Goal: Task Accomplishment & Management: Use online tool/utility

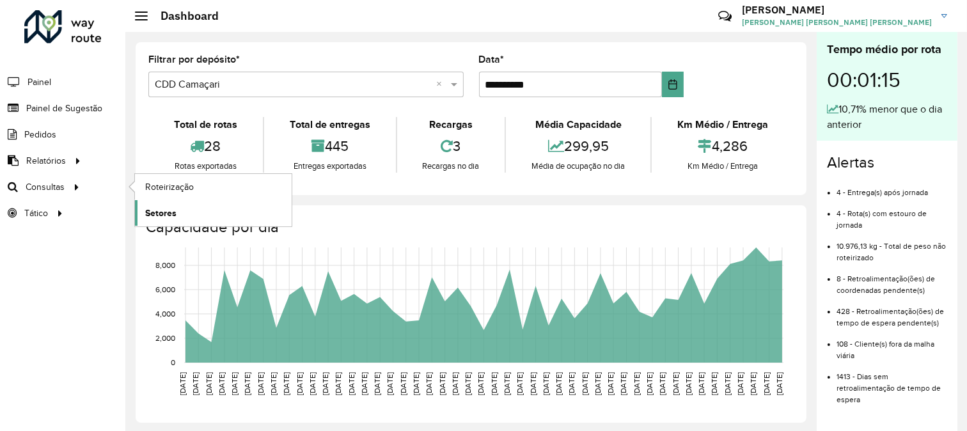
click at [170, 212] on span "Setores" at bounding box center [160, 213] width 31 height 13
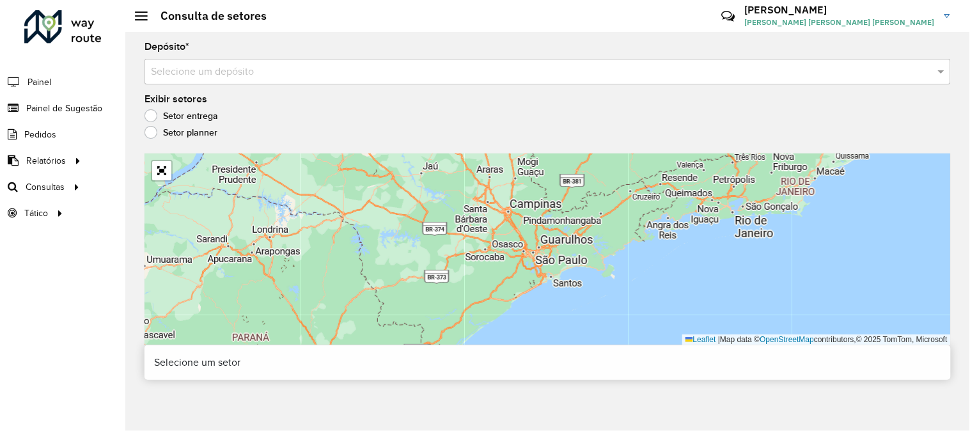
click at [221, 70] on input "text" at bounding box center [535, 72] width 768 height 15
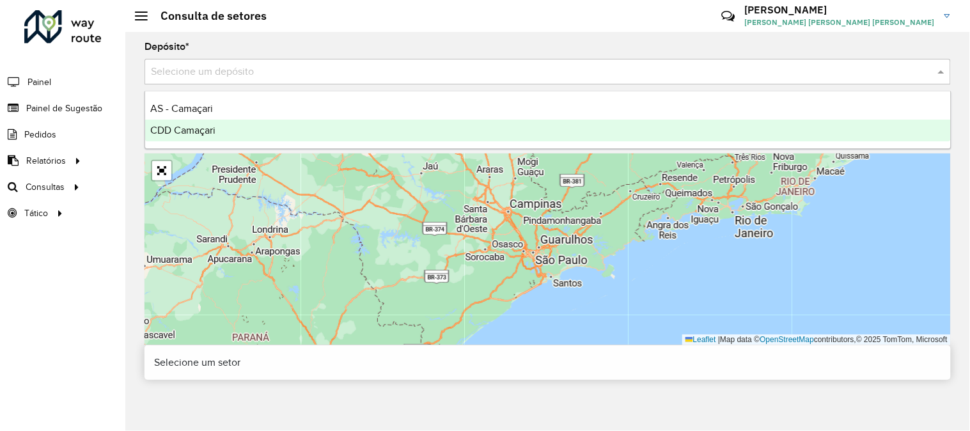
click at [205, 130] on span "CDD Camaçari" at bounding box center [182, 130] width 65 height 11
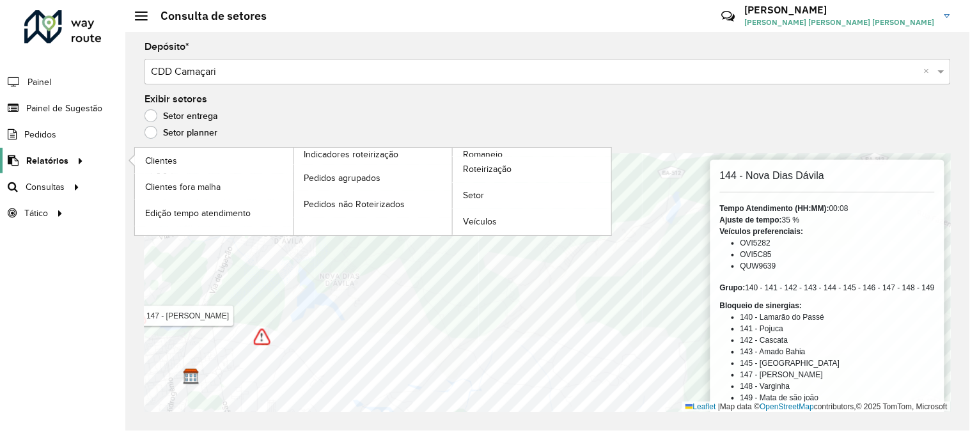
click at [65, 163] on span "Relatórios" at bounding box center [47, 160] width 42 height 13
click at [182, 160] on link "Clientes" at bounding box center [214, 161] width 159 height 26
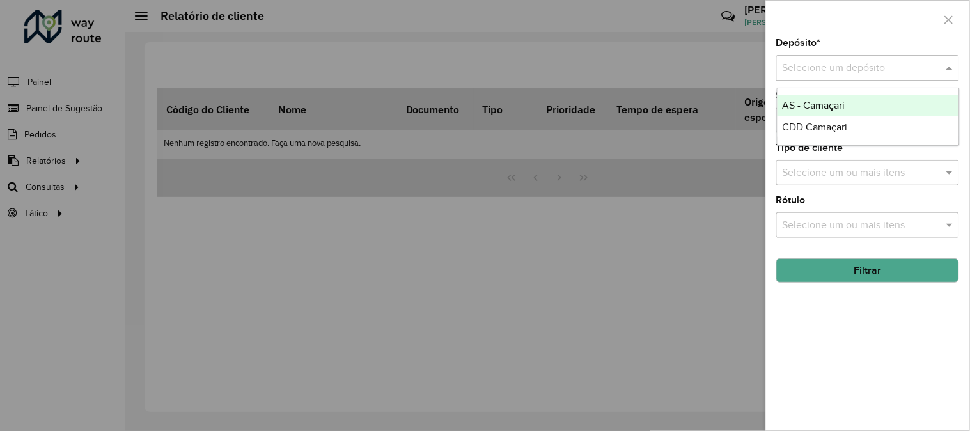
click at [877, 62] on input "text" at bounding box center [855, 68] width 145 height 15
click at [816, 124] on span "CDD Camaçari" at bounding box center [815, 127] width 65 height 11
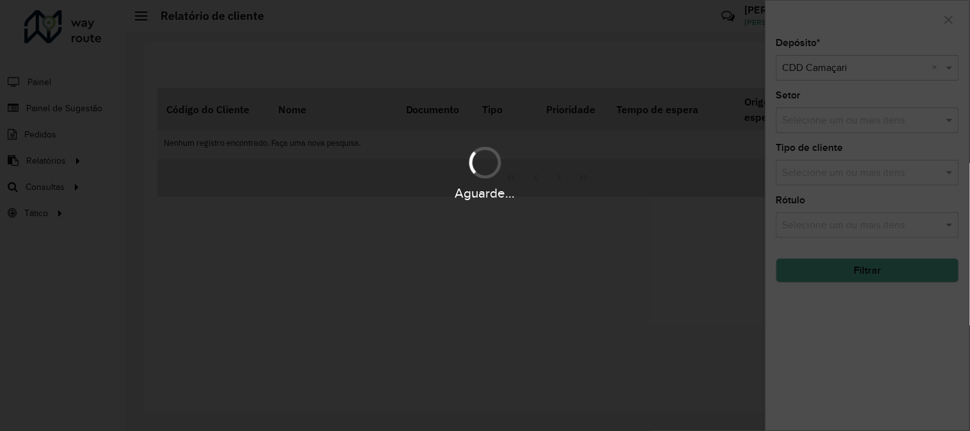
click at [899, 122] on div "Aguarde..." at bounding box center [485, 215] width 970 height 431
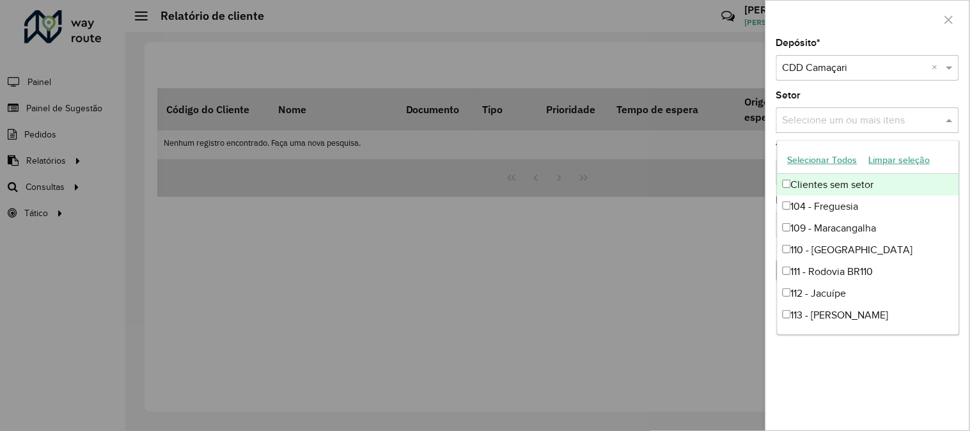
click at [929, 113] on input "text" at bounding box center [862, 120] width 164 height 15
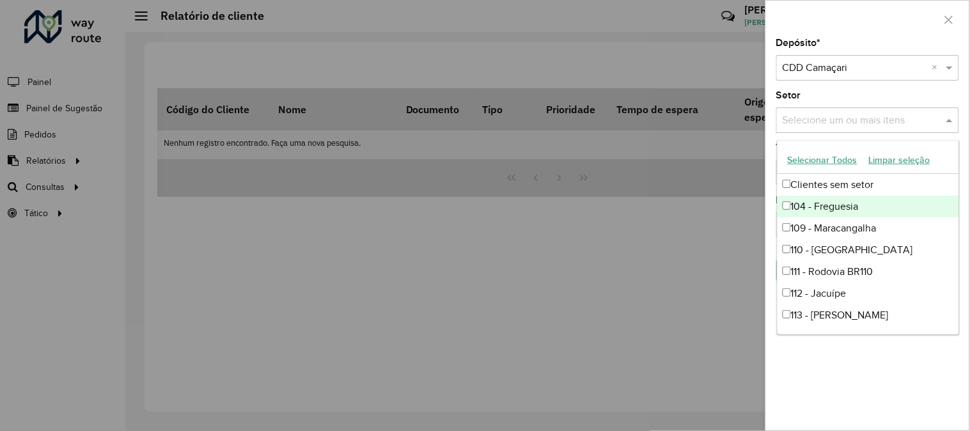
click at [857, 99] on div "Setor Selecione um ou mais itens" at bounding box center [868, 112] width 183 height 42
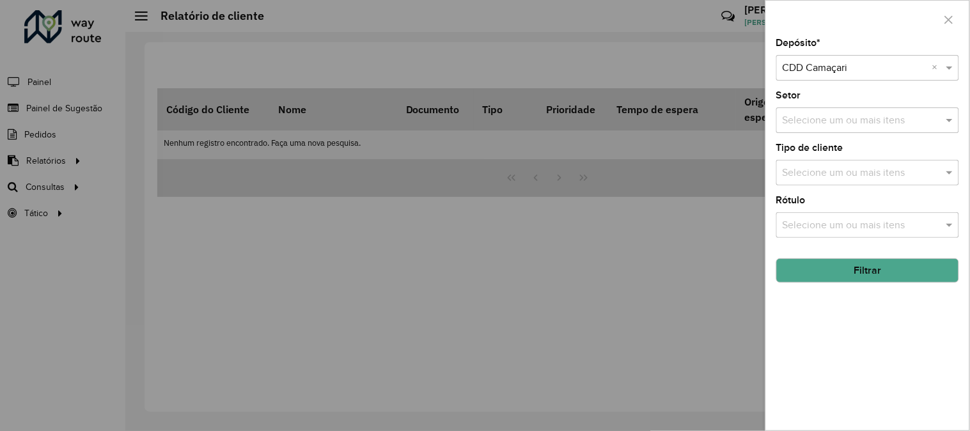
click at [865, 180] on input "text" at bounding box center [862, 173] width 164 height 15
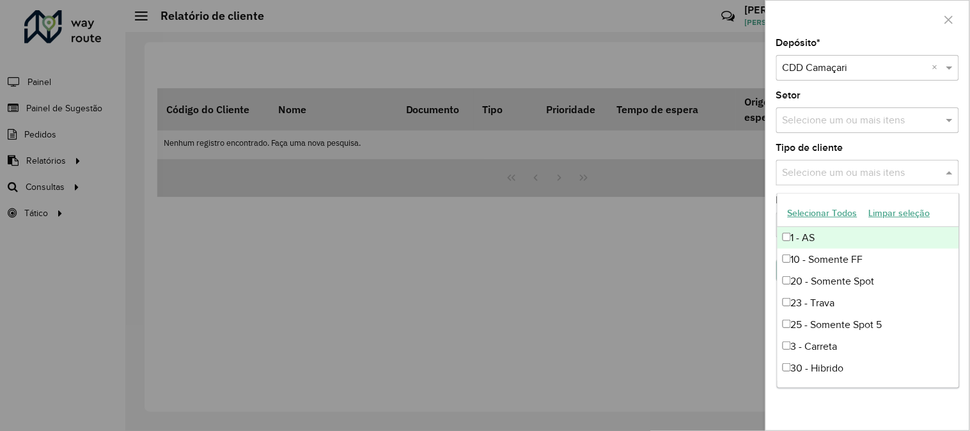
click at [860, 152] on div "Tipo de cliente Selecione um ou mais itens" at bounding box center [868, 164] width 183 height 42
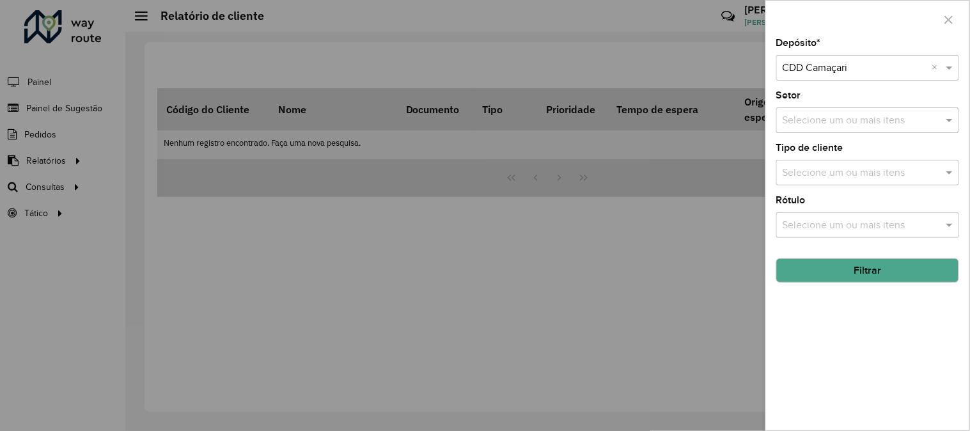
click at [877, 276] on button "Filtrar" at bounding box center [868, 270] width 183 height 24
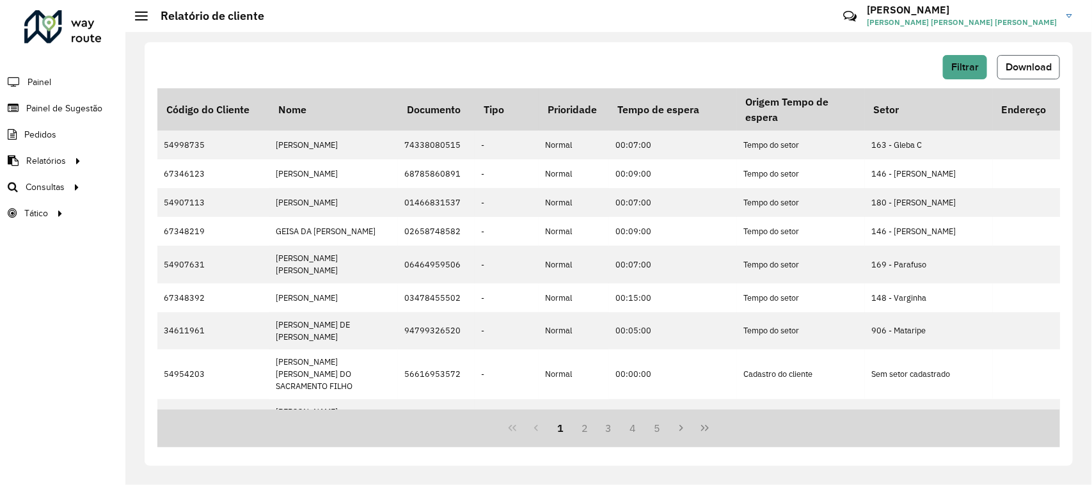
click at [967, 63] on span "Download" at bounding box center [1029, 66] width 46 height 11
